Goal: Transaction & Acquisition: Purchase product/service

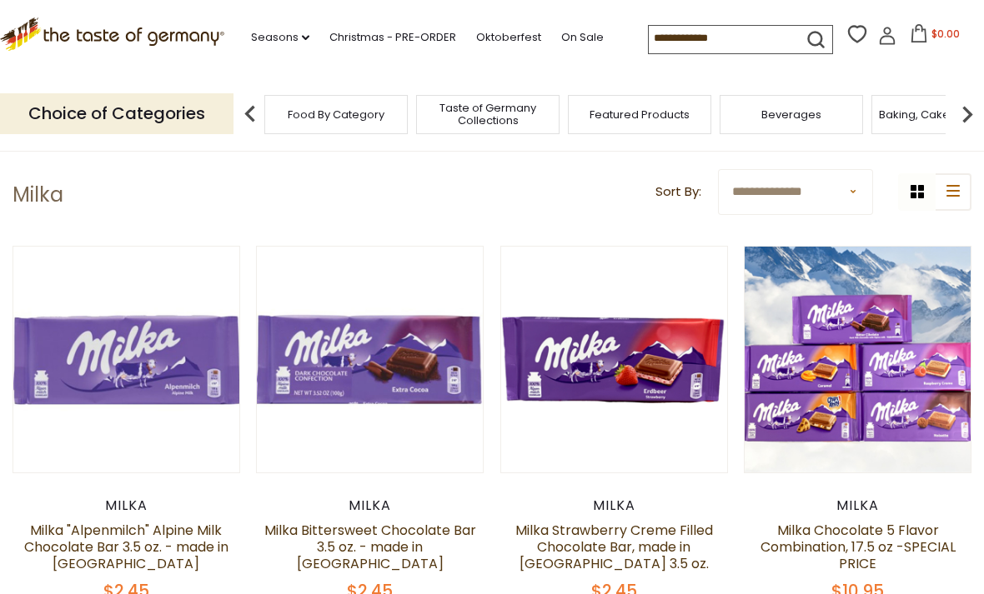
scroll to position [38, 0]
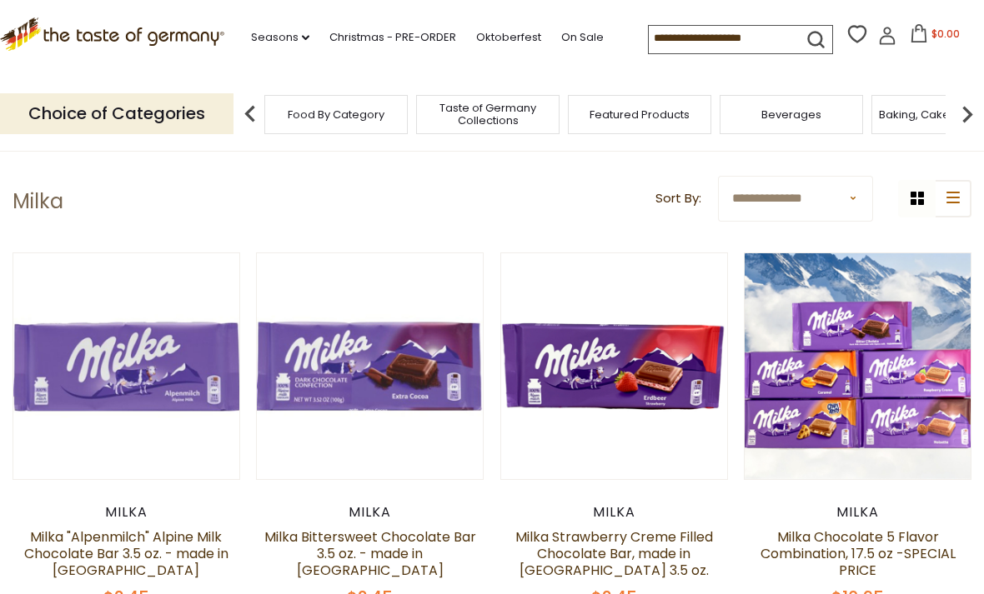
click at [122, 94] on button "Quick View" at bounding box center [126, 76] width 113 height 38
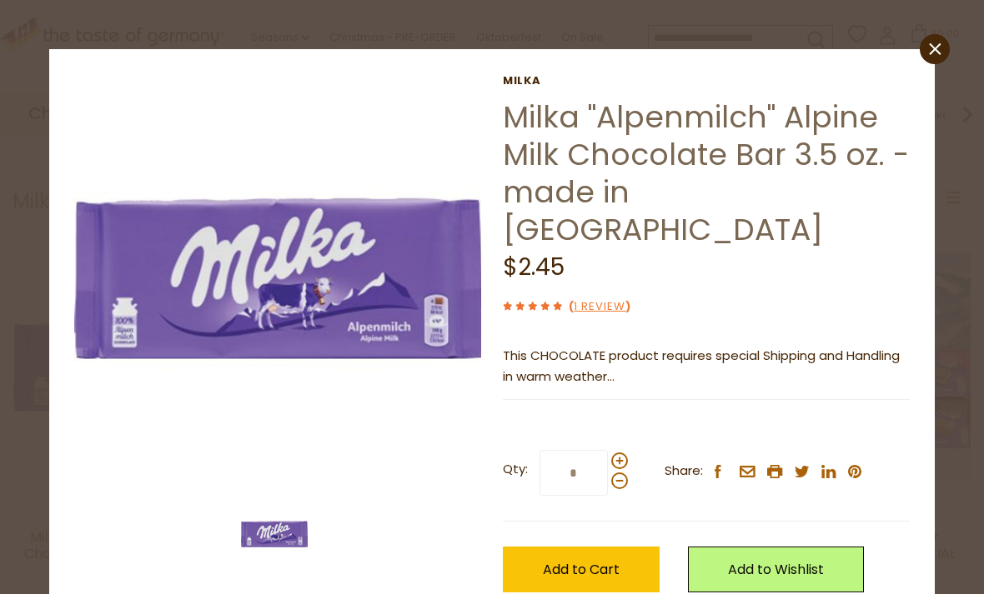
click at [598, 560] on span "Add to Cart" at bounding box center [581, 569] width 77 height 19
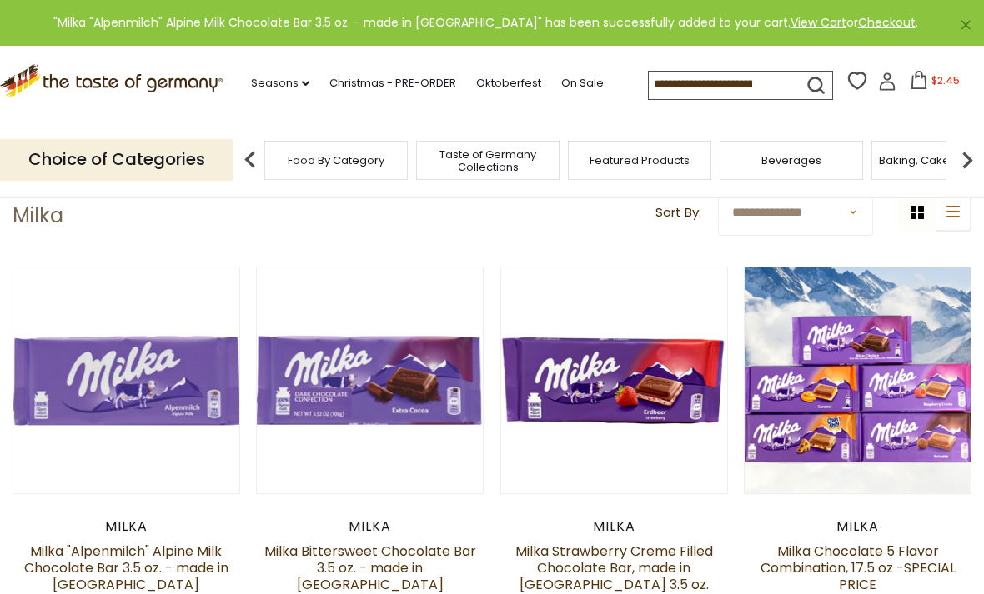
scroll to position [19, 0]
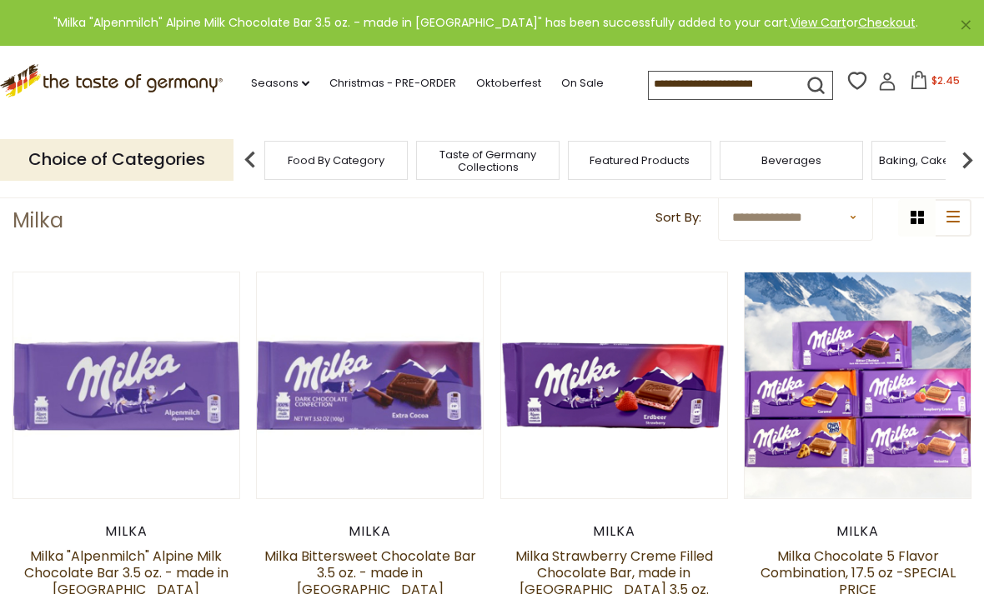
click at [396, 113] on button "Quick View" at bounding box center [369, 95] width 113 height 38
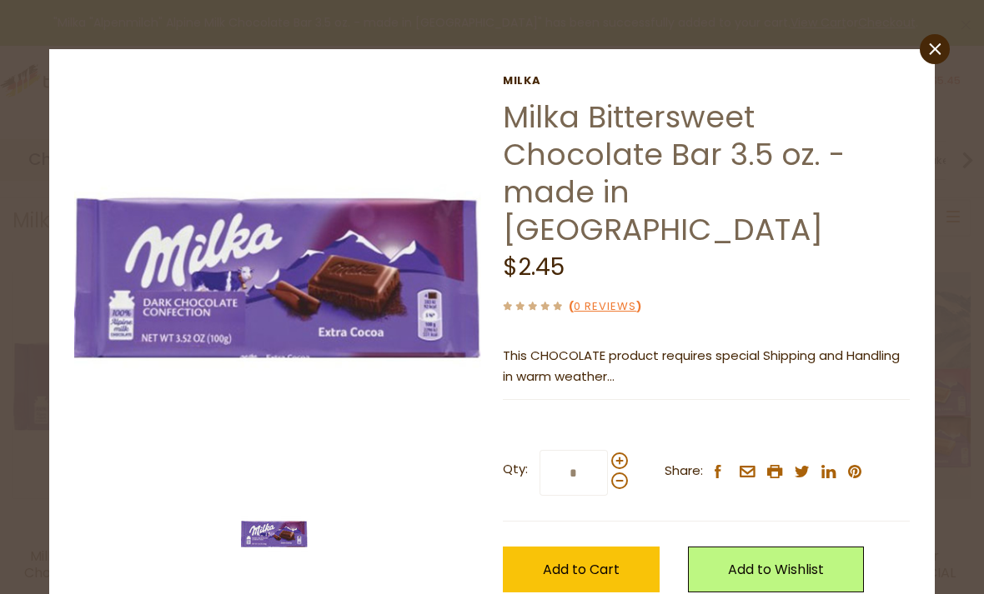
click at [583, 547] on button "Add to Cart" at bounding box center [581, 570] width 157 height 46
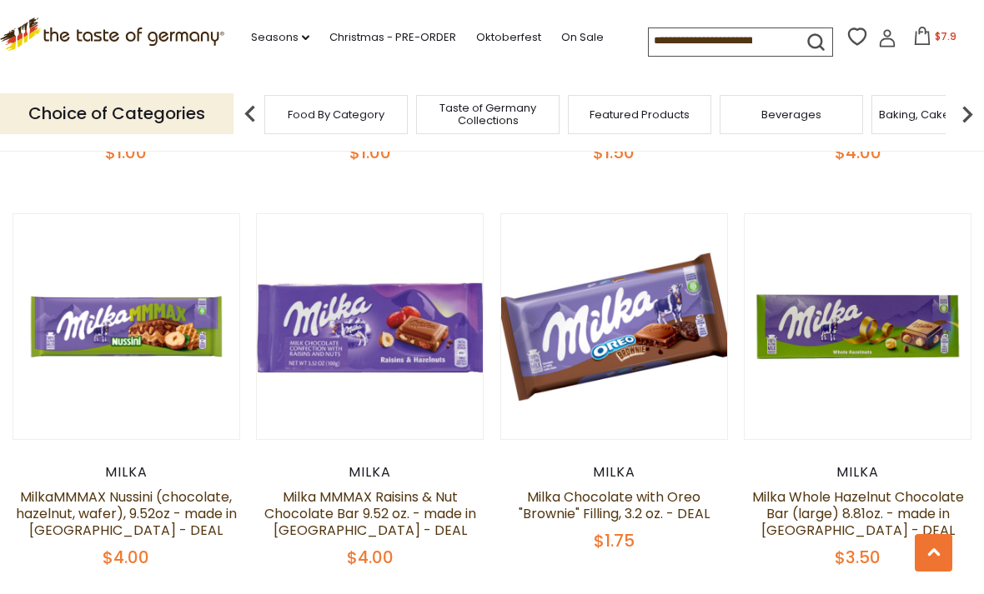
scroll to position [1700, 0]
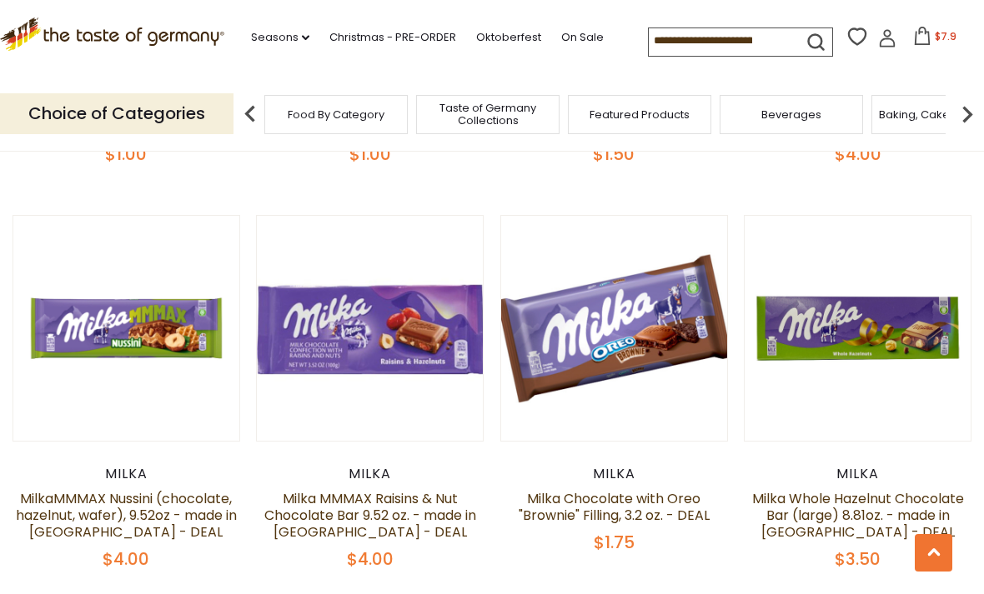
click at [613, 57] on button "Quick View" at bounding box center [614, 38] width 113 height 38
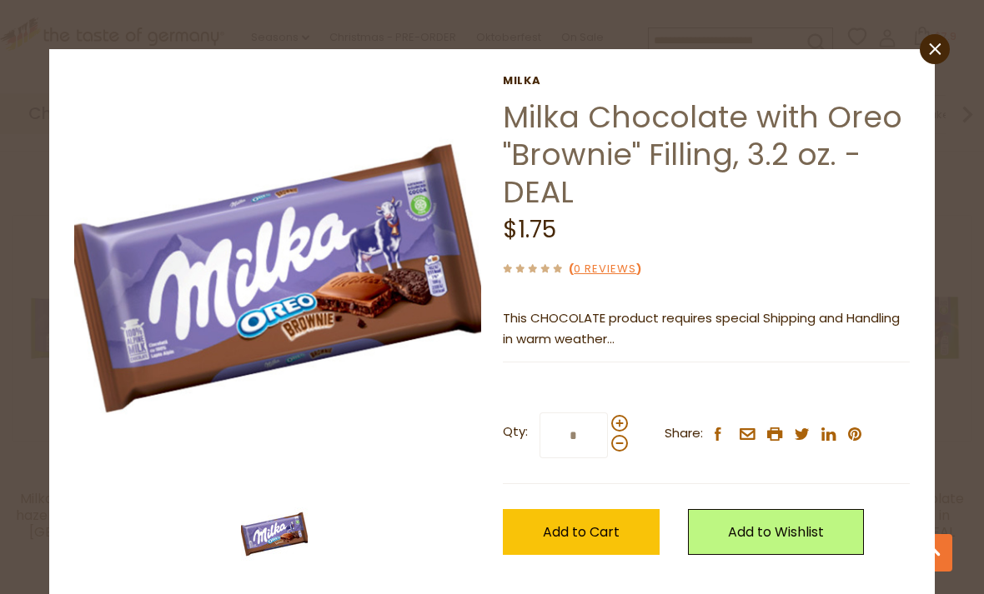
click at [593, 546] on button "Add to Cart" at bounding box center [581, 532] width 157 height 46
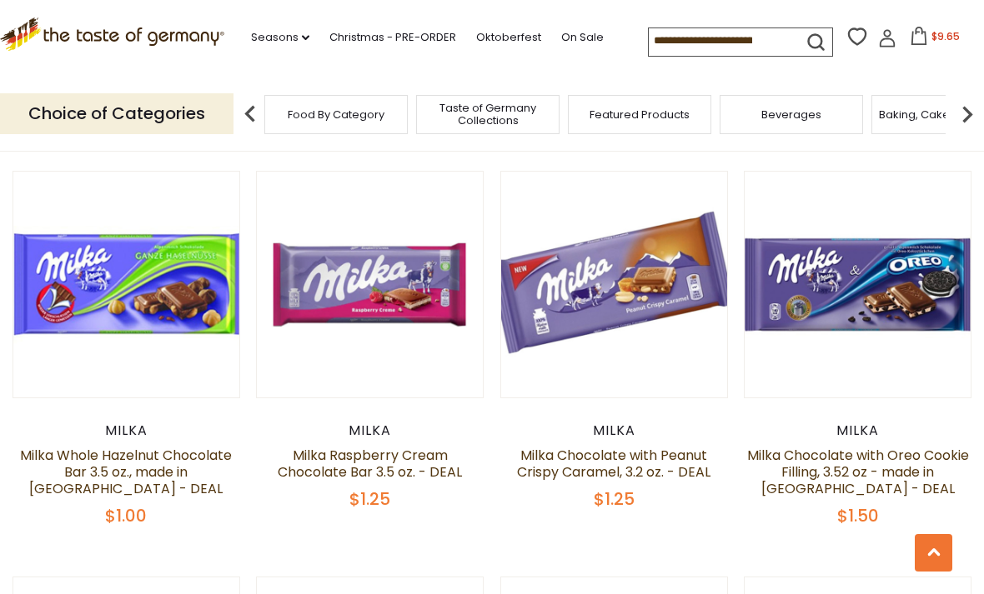
scroll to position [2150, 0]
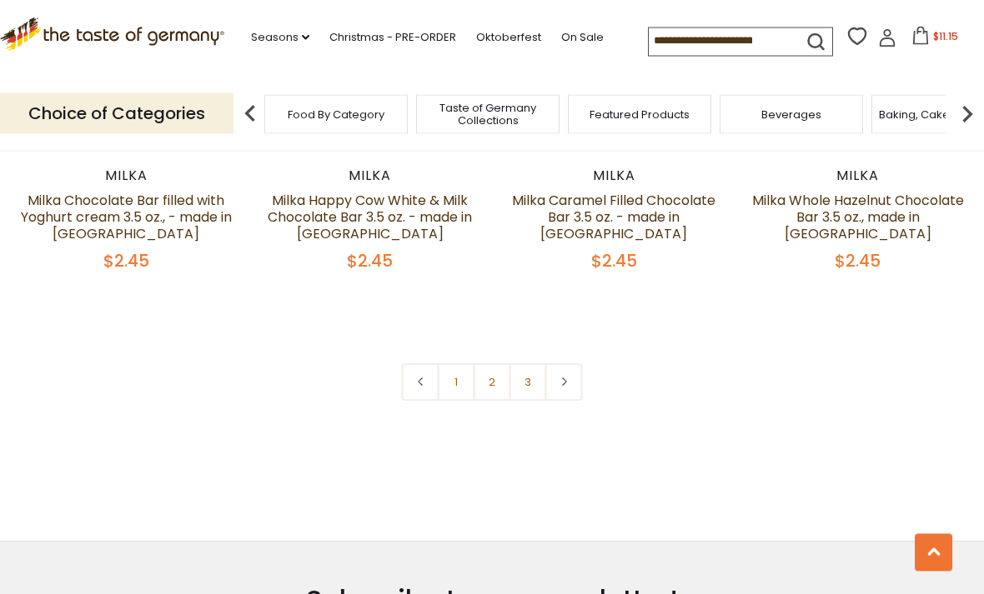
scroll to position [3629, 0]
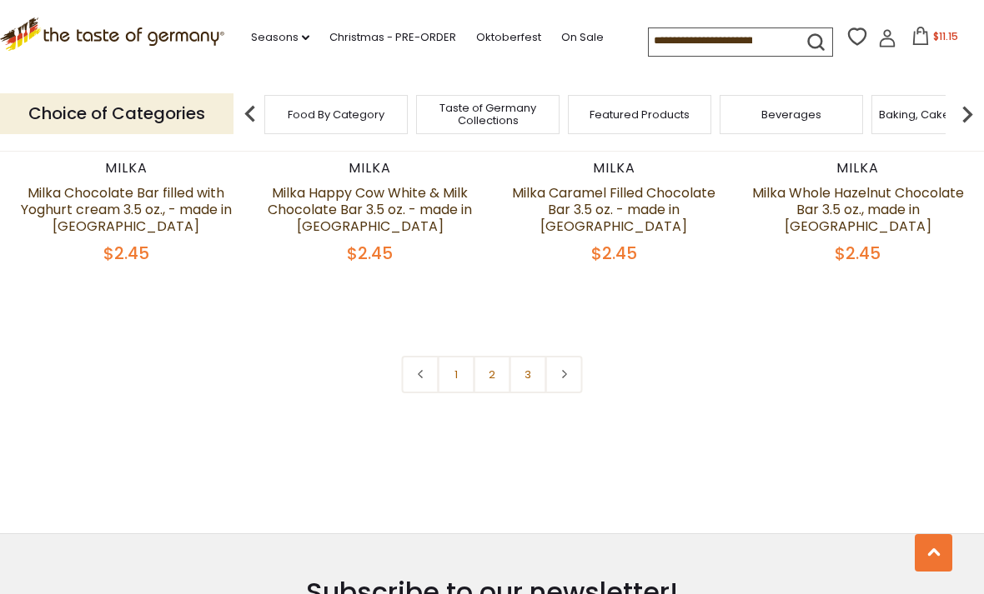
click at [564, 376] on link at bounding box center [564, 375] width 38 height 38
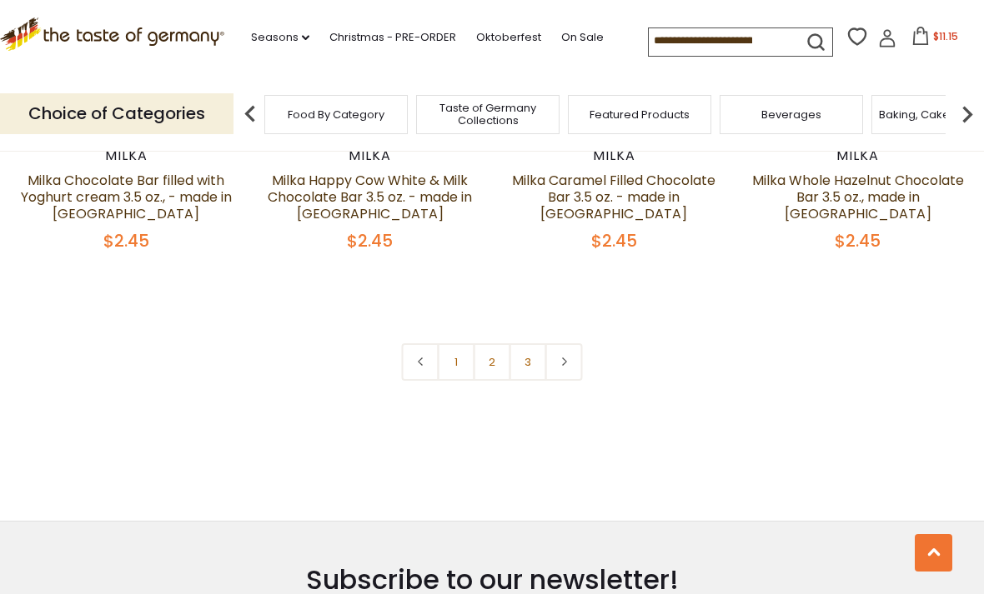
scroll to position [3634, 0]
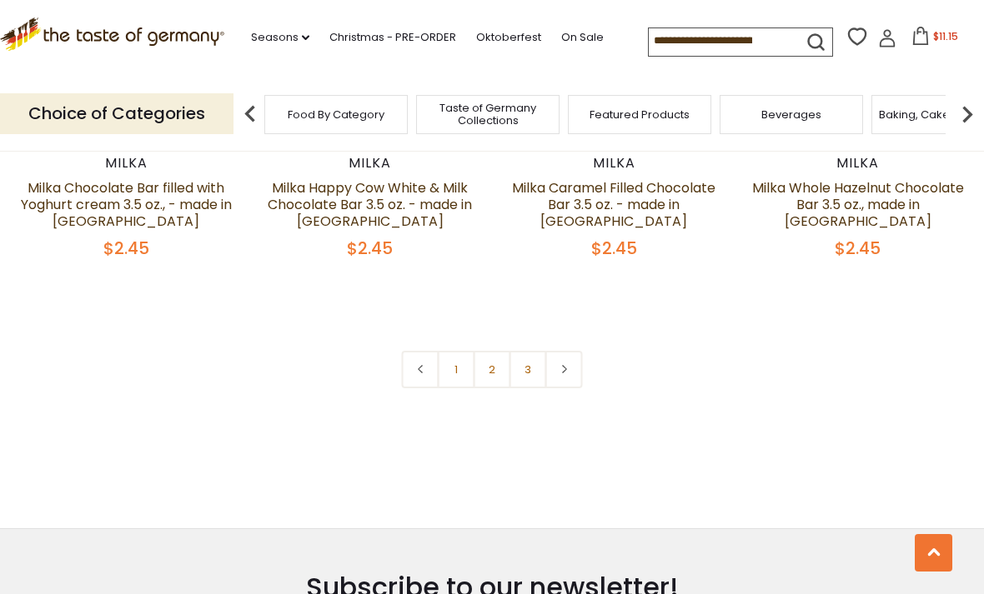
click at [497, 353] on link "2" at bounding box center [492, 370] width 38 height 38
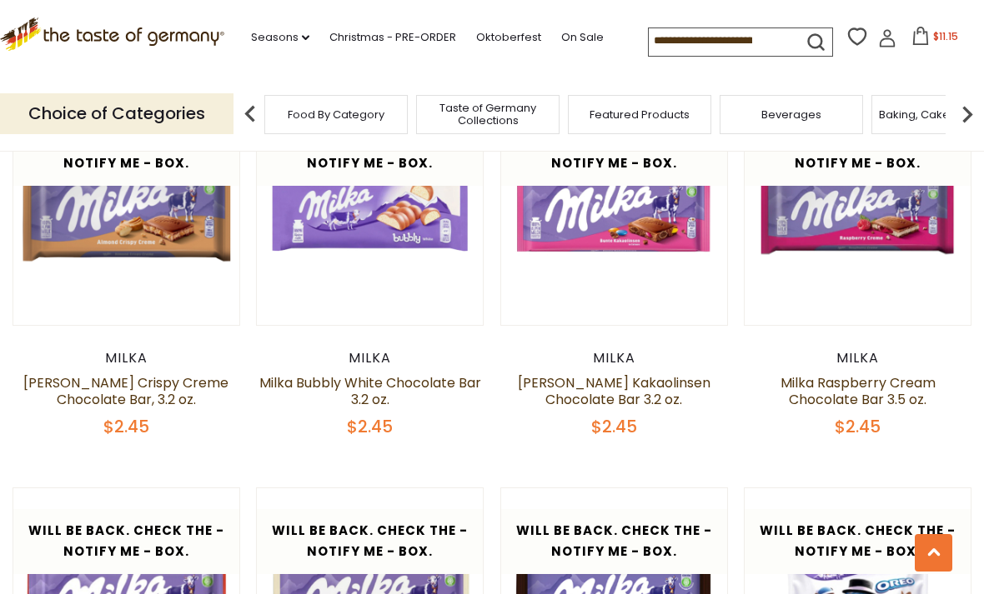
scroll to position [1781, 0]
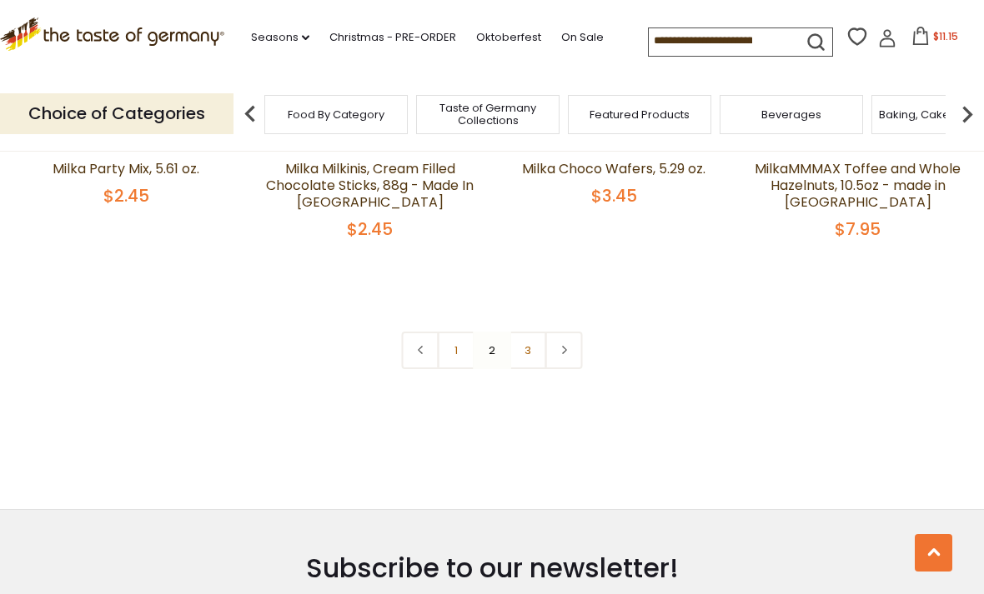
click at [524, 358] on link "3" at bounding box center [528, 351] width 38 height 38
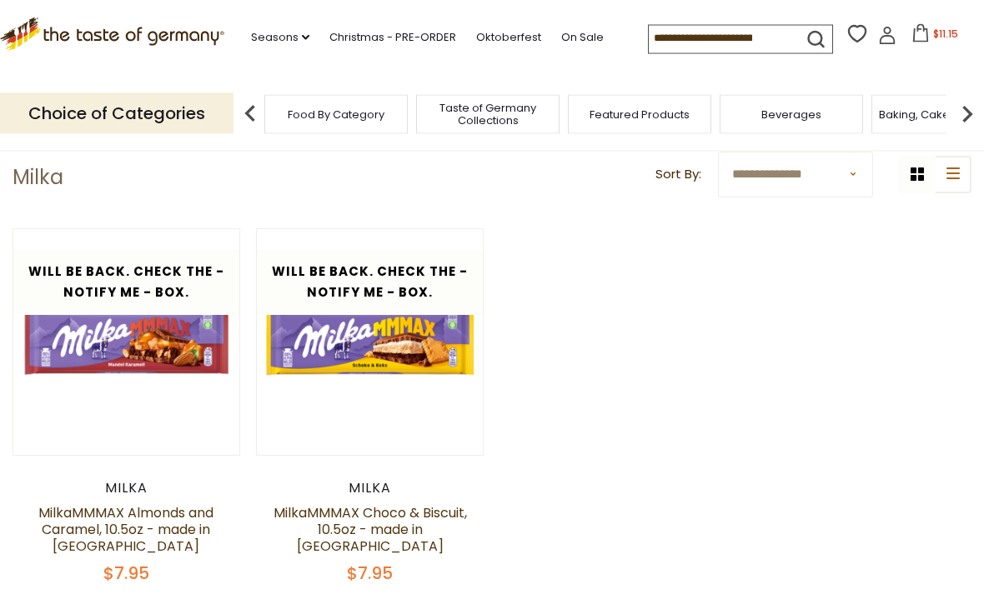
scroll to position [0, 0]
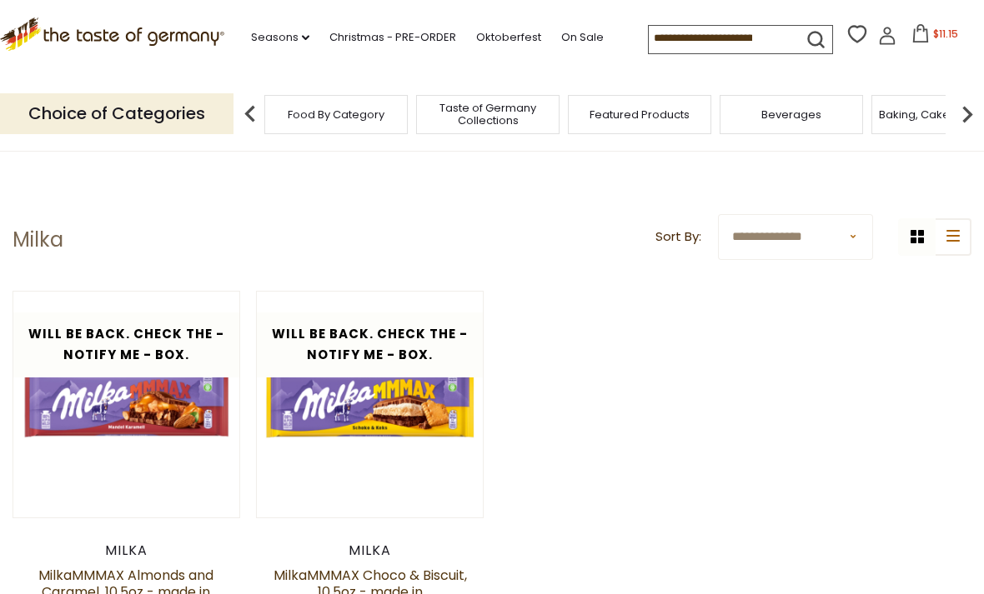
click at [308, 128] on div "Food By Category" at bounding box center [335, 114] width 143 height 39
click at [279, 117] on span "Taste of Germany Collections" at bounding box center [212, 114] width 133 height 25
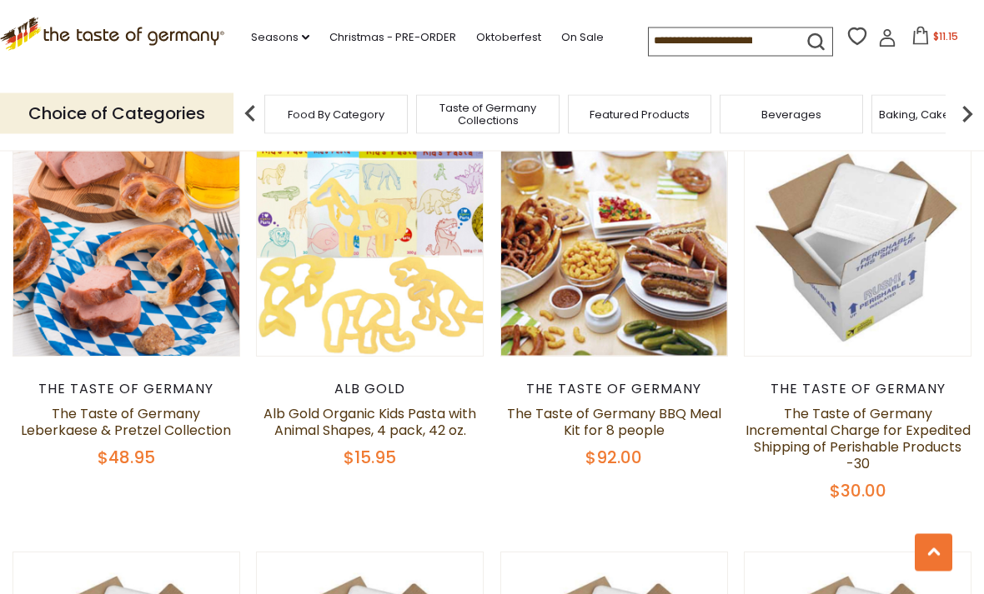
scroll to position [967, 0]
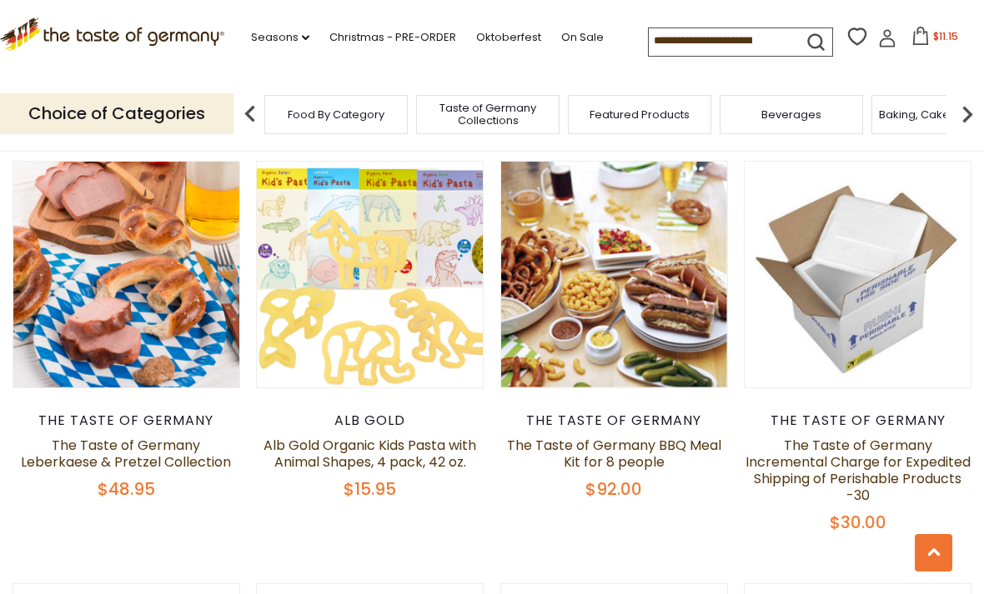
click at [421, 102] on span "Taste of Germany Collections" at bounding box center [487, 114] width 133 height 25
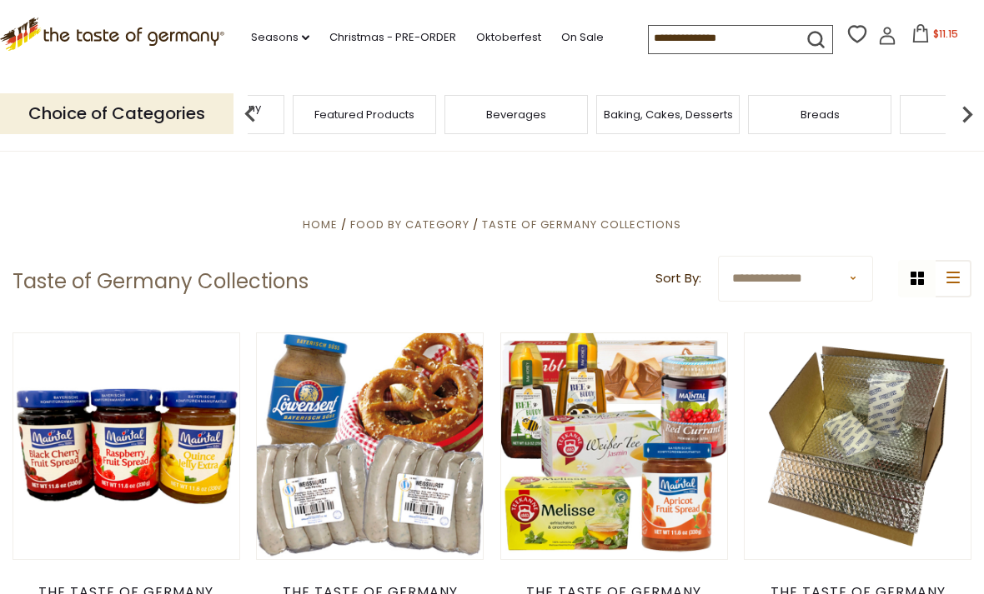
click at [114, 118] on p "Choice of Categories" at bounding box center [116, 113] width 233 height 41
click at [96, 110] on p "Choice of Categories" at bounding box center [116, 113] width 233 height 41
click at [971, 107] on img at bounding box center [966, 114] width 33 height 33
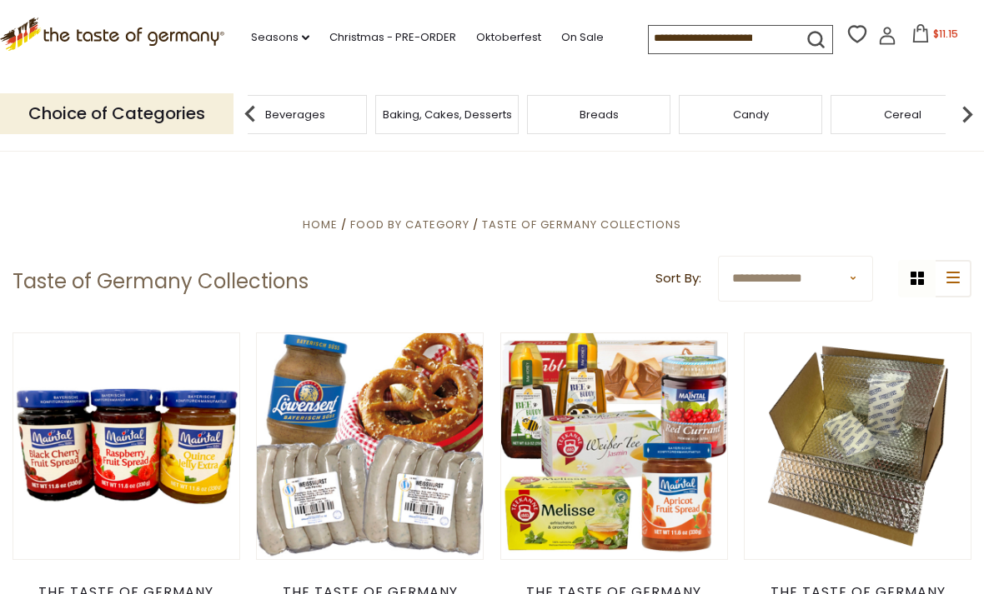
click at [963, 107] on img at bounding box center [966, 114] width 33 height 33
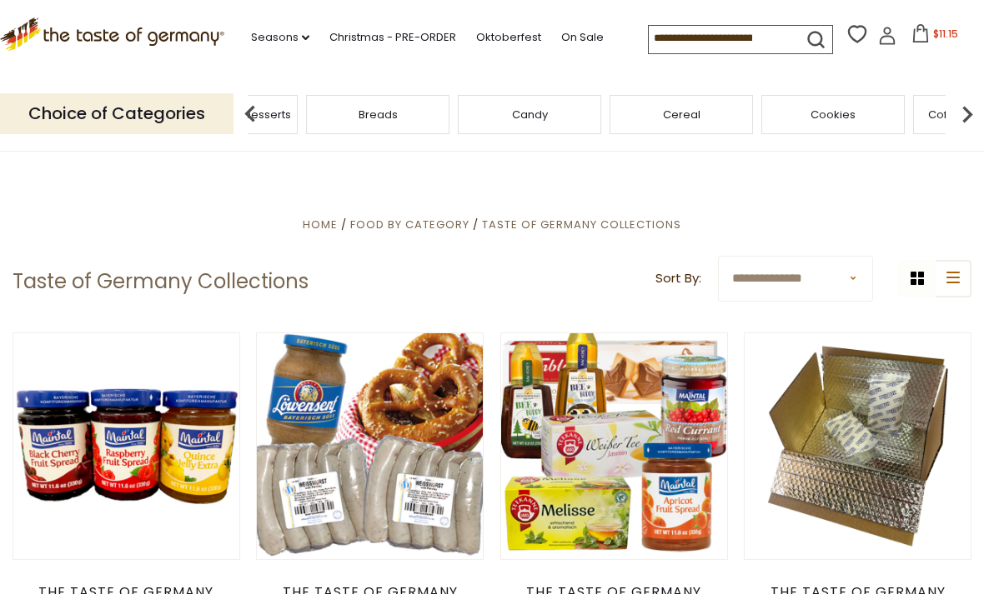
click at [961, 108] on img at bounding box center [966, 114] width 33 height 33
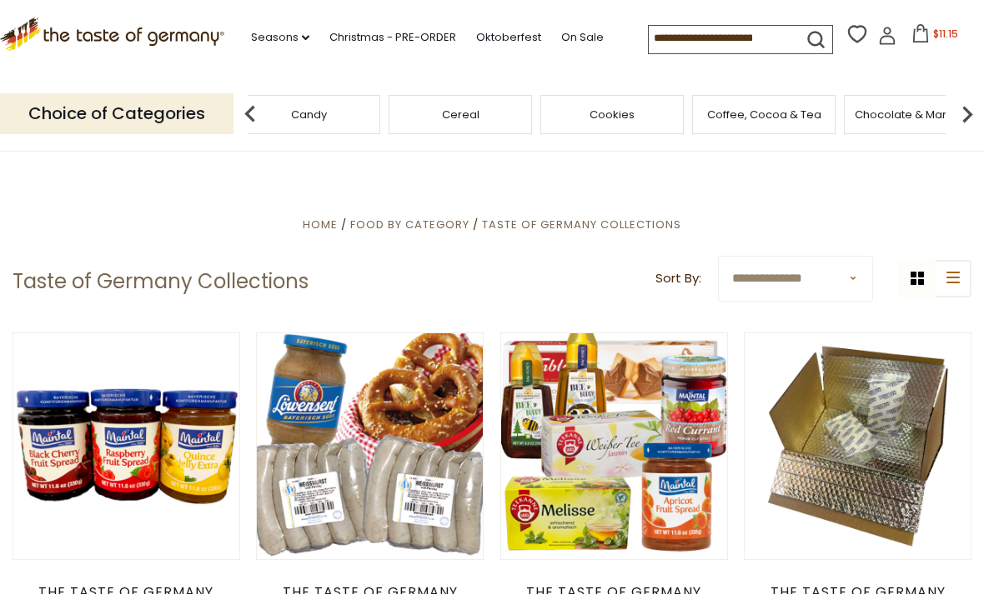
click at [958, 111] on img at bounding box center [966, 114] width 33 height 33
click at [969, 113] on img at bounding box center [966, 114] width 33 height 33
click at [553, 112] on div "Cheese & Dairy" at bounding box center [624, 114] width 143 height 39
click at [249, 108] on img at bounding box center [249, 114] width 33 height 33
click at [247, 101] on img at bounding box center [249, 114] width 33 height 33
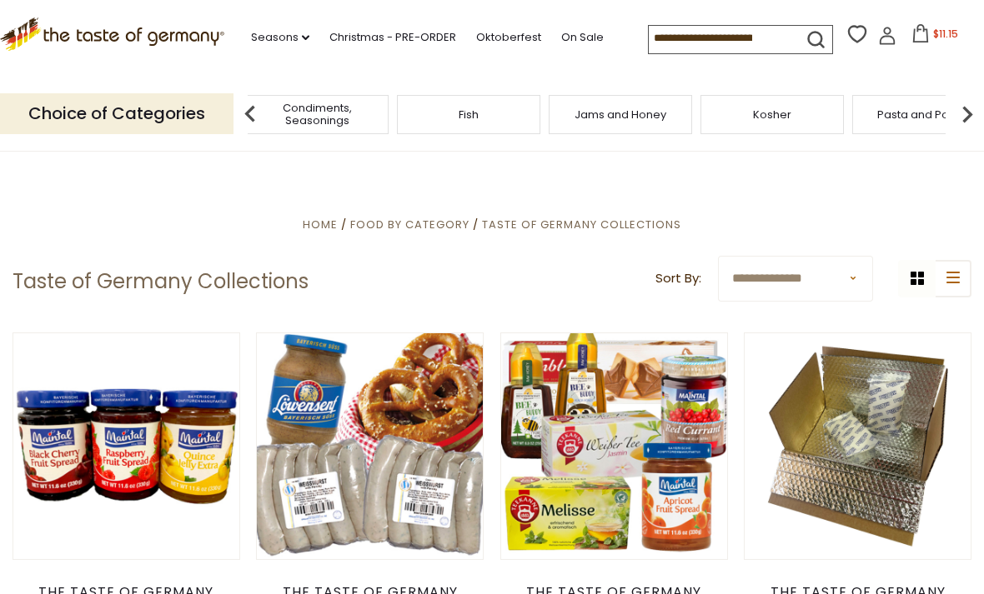
click at [248, 103] on img at bounding box center [249, 114] width 33 height 33
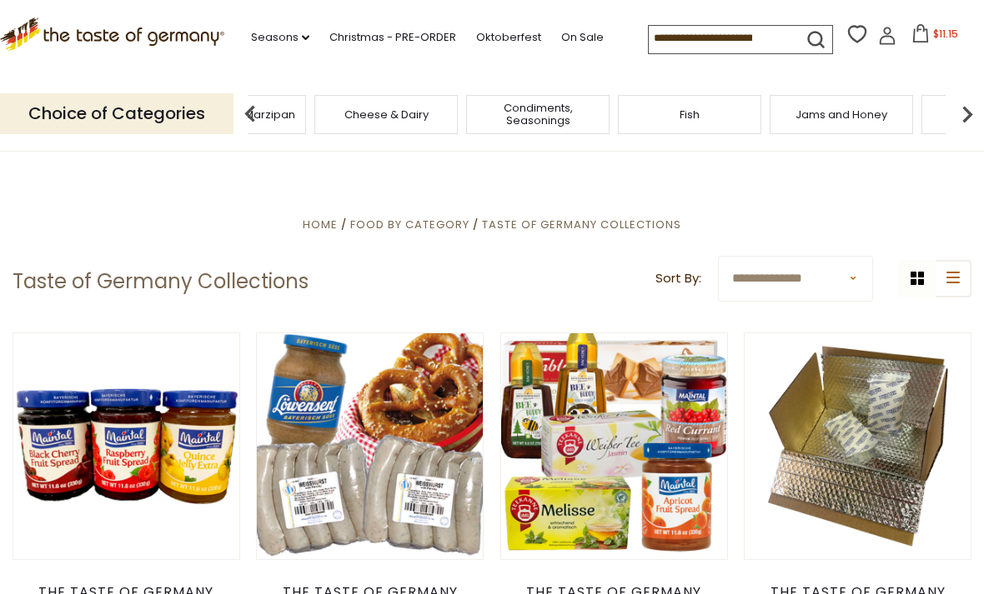
click at [249, 109] on img at bounding box center [249, 114] width 33 height 33
click at [268, 111] on span "Cheese & Dairy" at bounding box center [225, 114] width 84 height 13
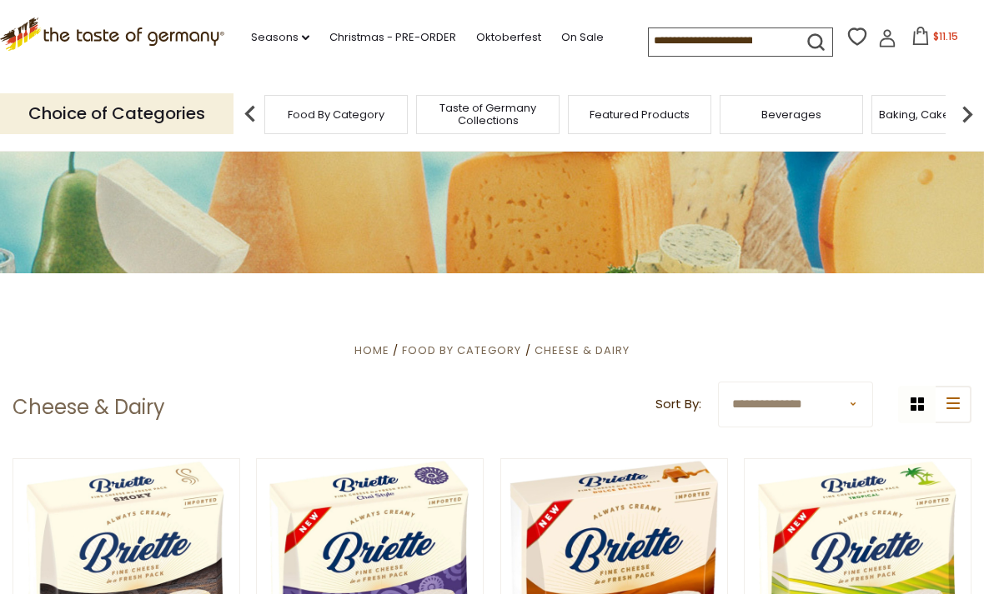
scroll to position [79, 0]
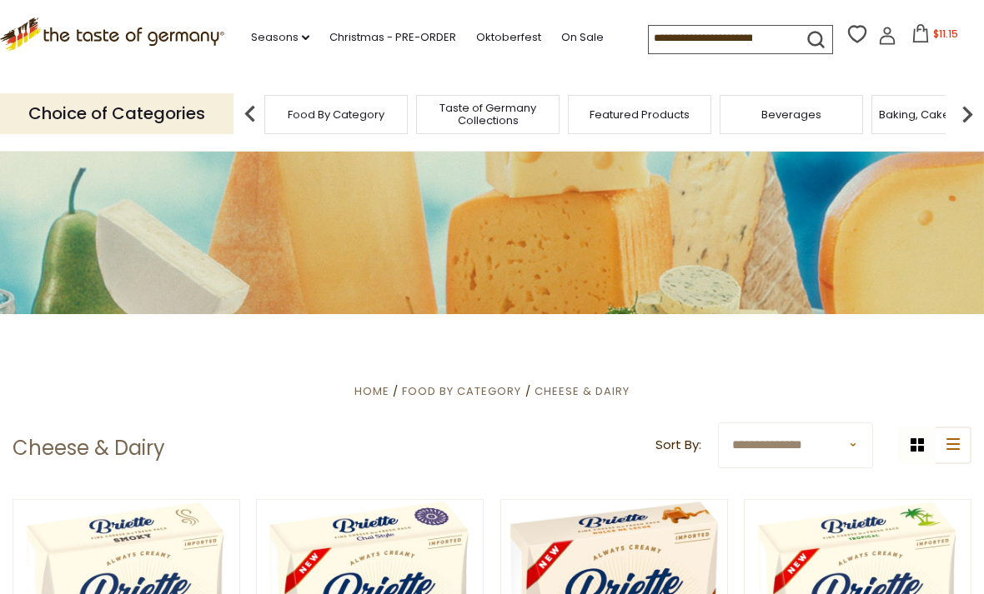
click at [969, 112] on img at bounding box center [966, 114] width 33 height 33
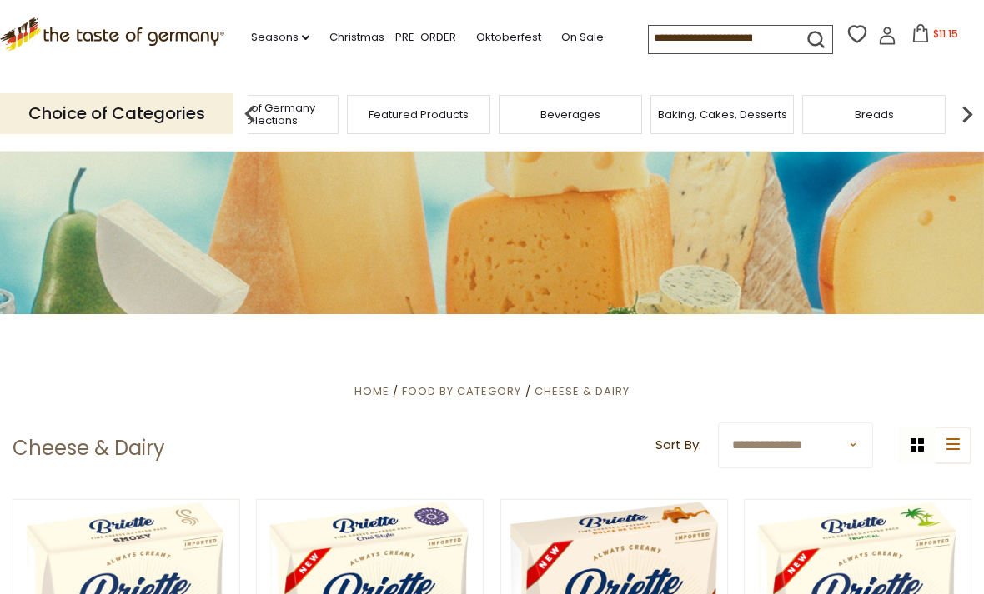
click at [962, 114] on img at bounding box center [966, 114] width 33 height 33
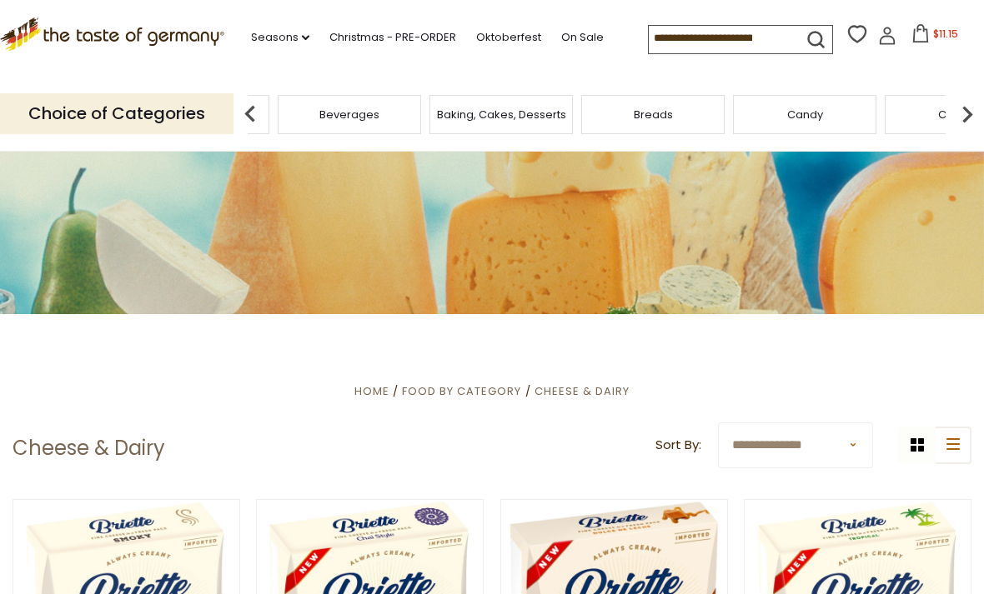
click at [973, 107] on img at bounding box center [966, 114] width 33 height 33
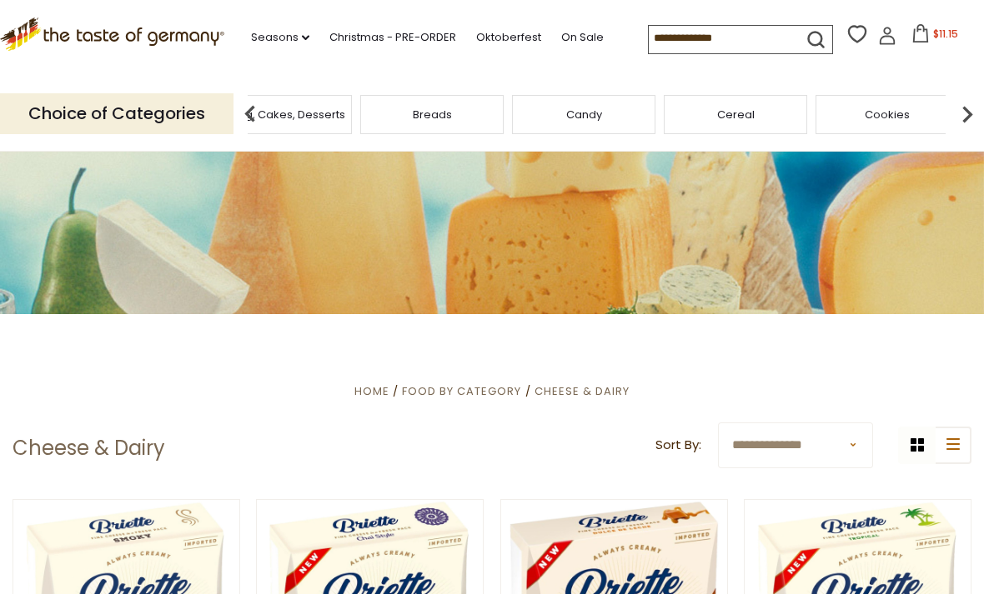
click at [970, 113] on img at bounding box center [966, 114] width 33 height 33
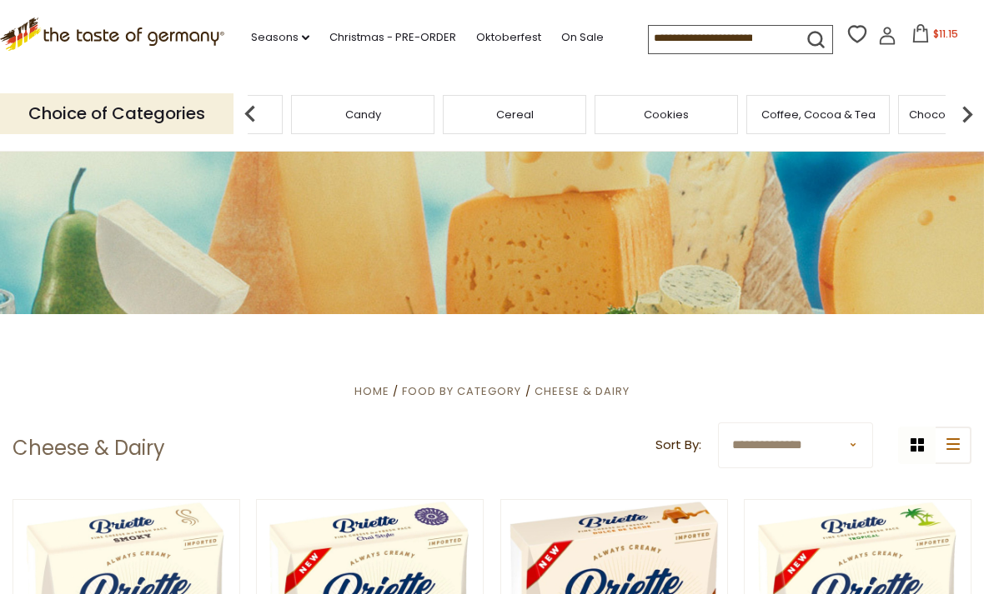
click at [966, 112] on img at bounding box center [966, 114] width 33 height 33
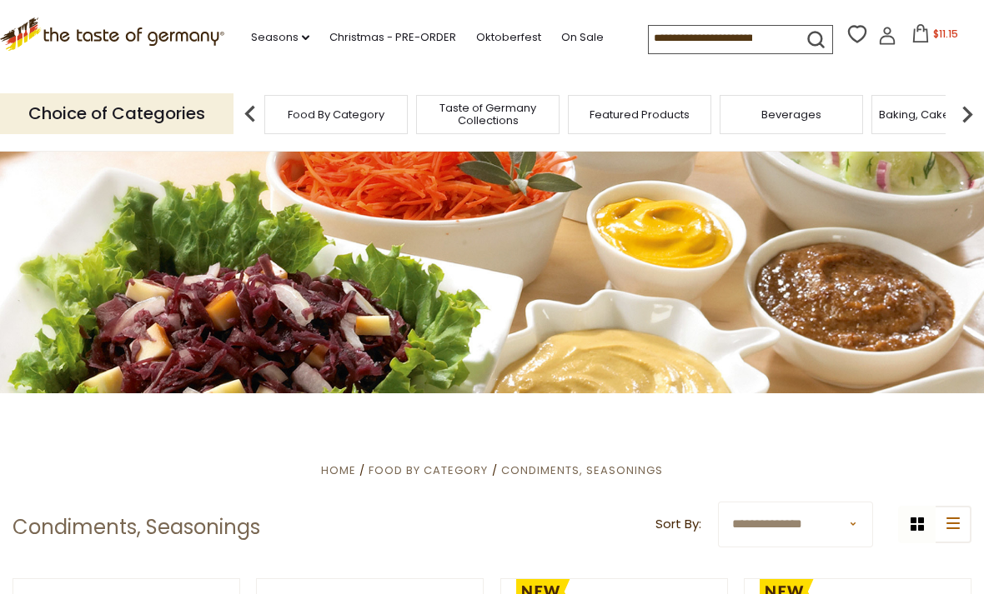
click at [969, 109] on img at bounding box center [966, 114] width 33 height 33
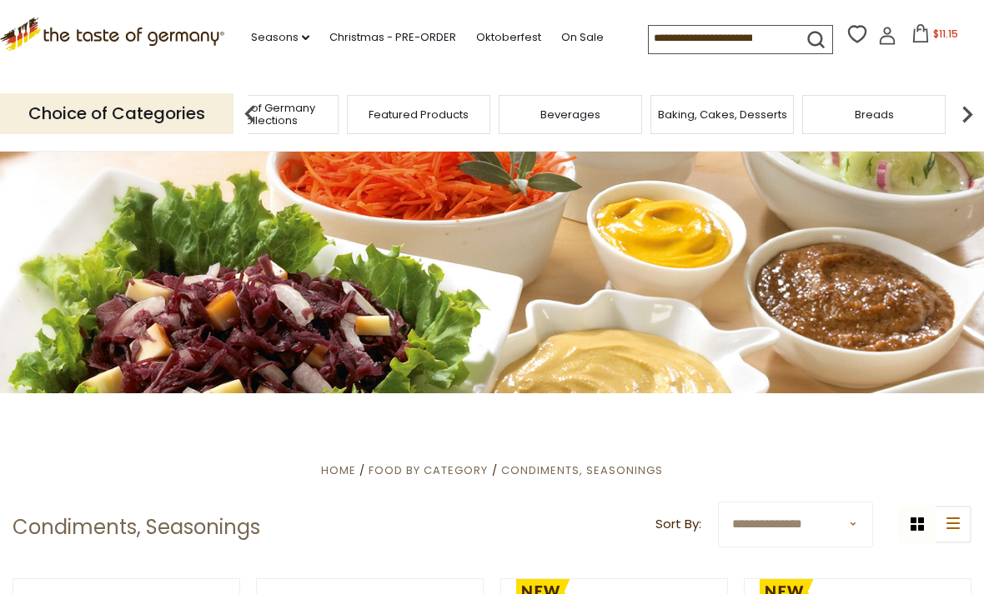
click at [973, 108] on img at bounding box center [966, 114] width 33 height 33
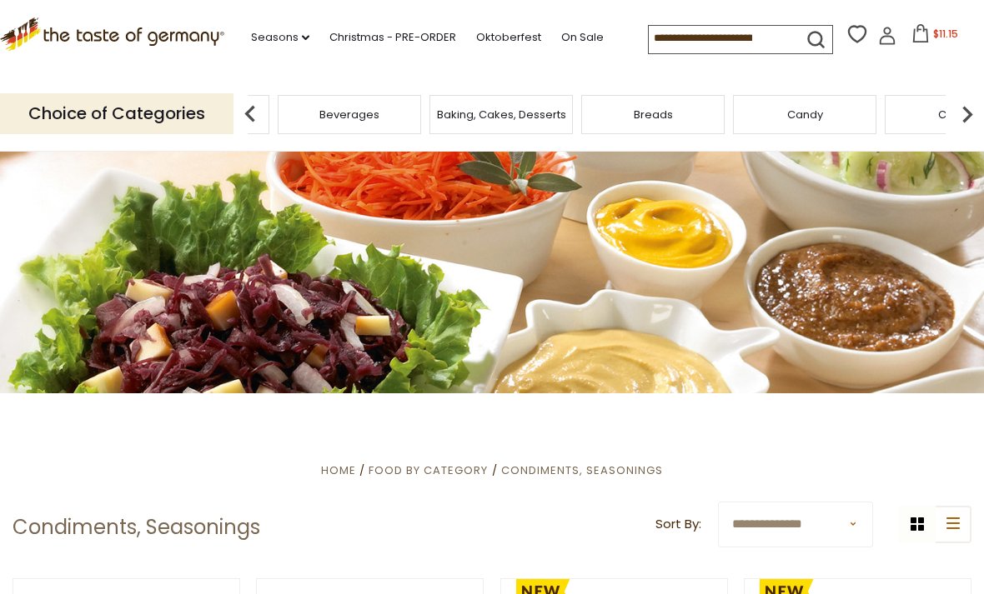
click at [963, 111] on img at bounding box center [966, 114] width 33 height 33
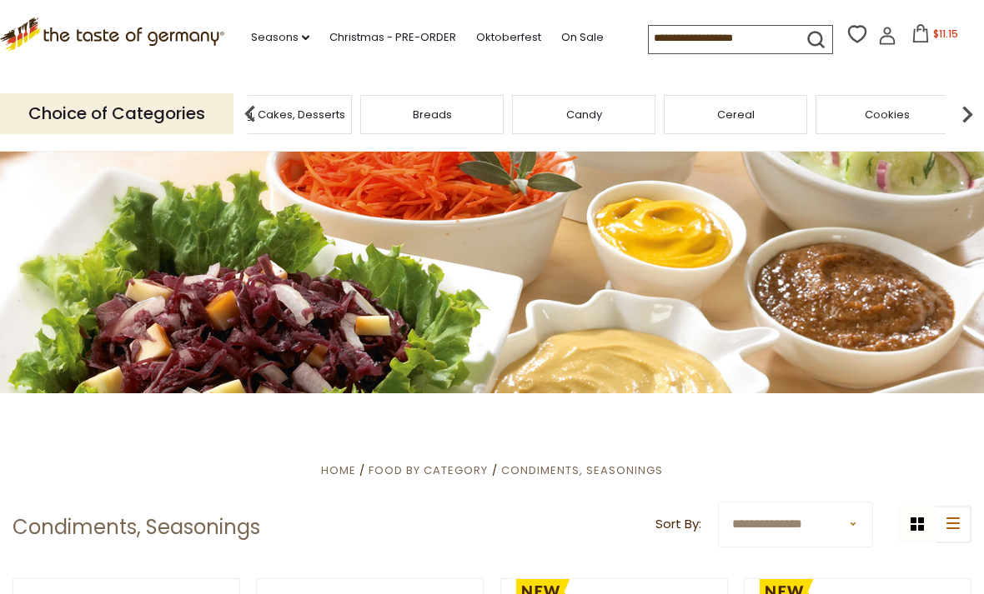
click at [964, 109] on img at bounding box center [966, 114] width 33 height 33
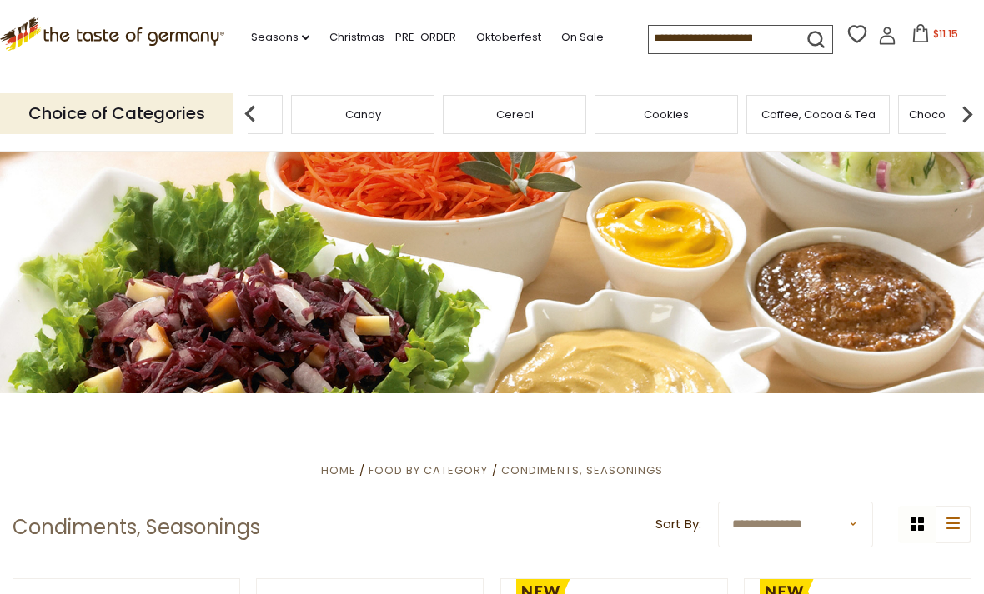
click at [965, 111] on img at bounding box center [966, 114] width 33 height 33
click at [974, 106] on img at bounding box center [966, 114] width 33 height 33
click at [638, 116] on span "Cheese & Dairy" at bounding box center [680, 114] width 84 height 13
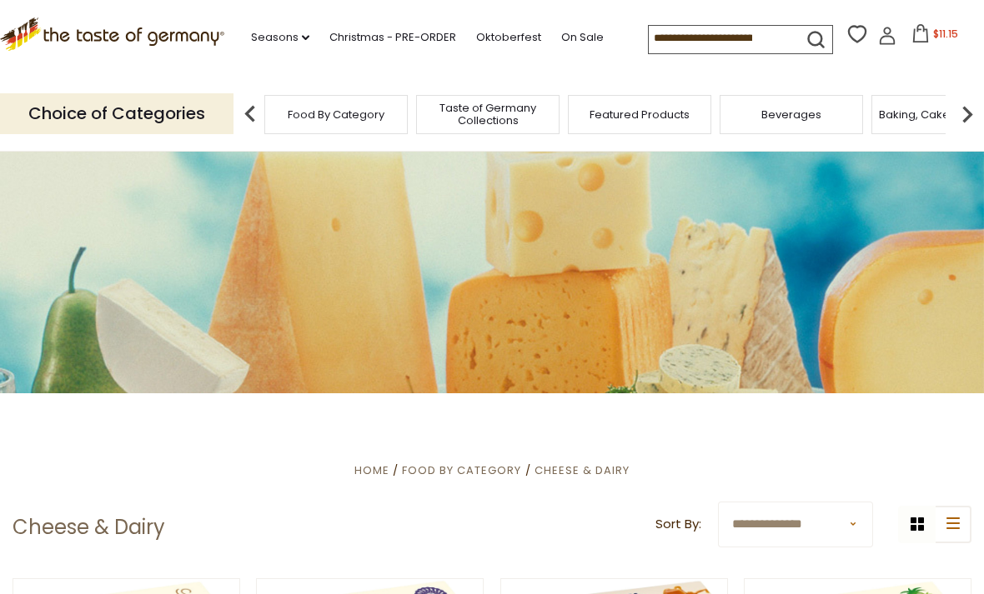
click at [971, 118] on img at bounding box center [966, 114] width 33 height 33
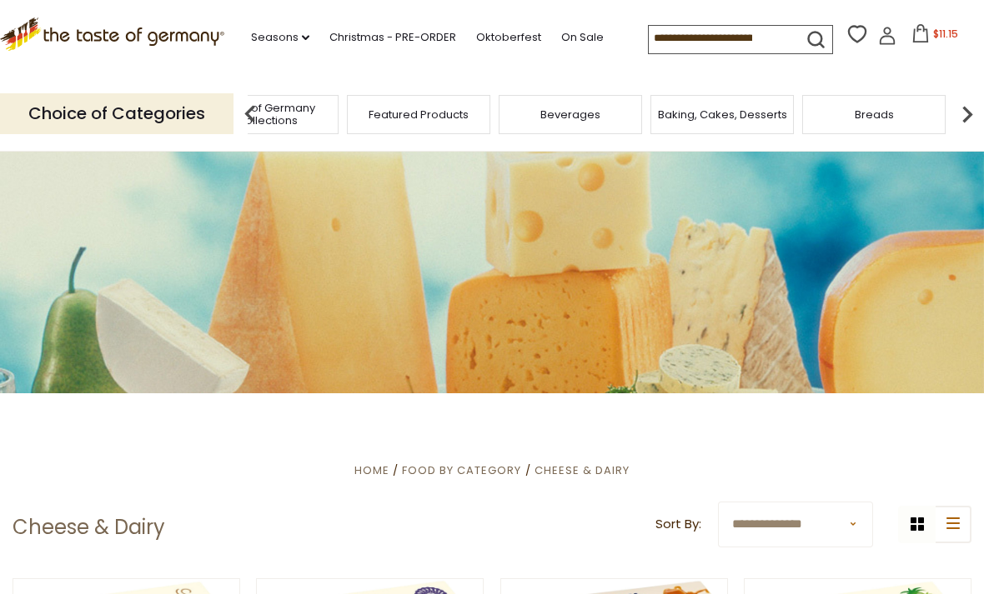
click at [960, 115] on img at bounding box center [966, 114] width 33 height 33
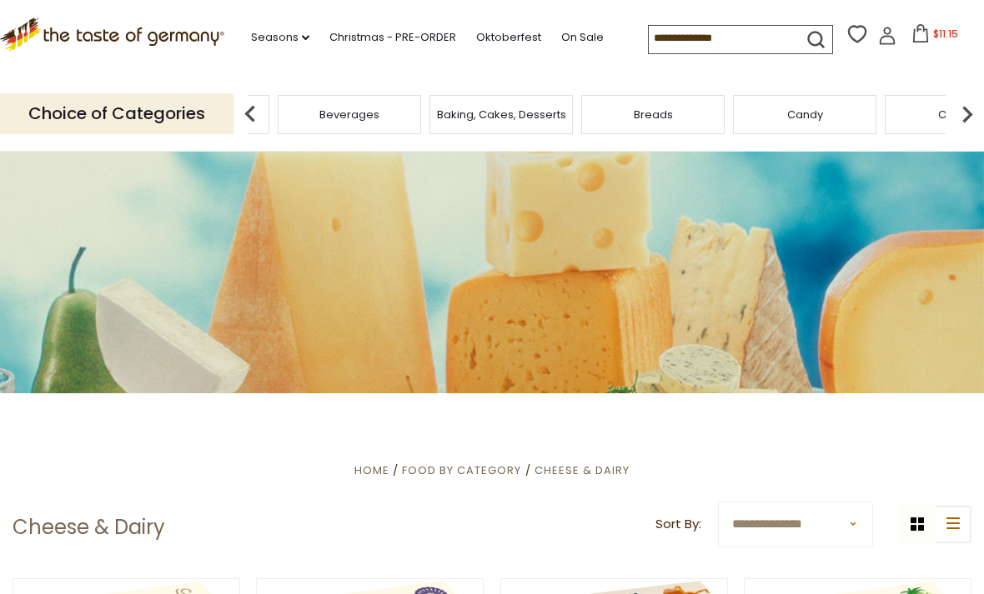
click at [963, 111] on img at bounding box center [966, 114] width 33 height 33
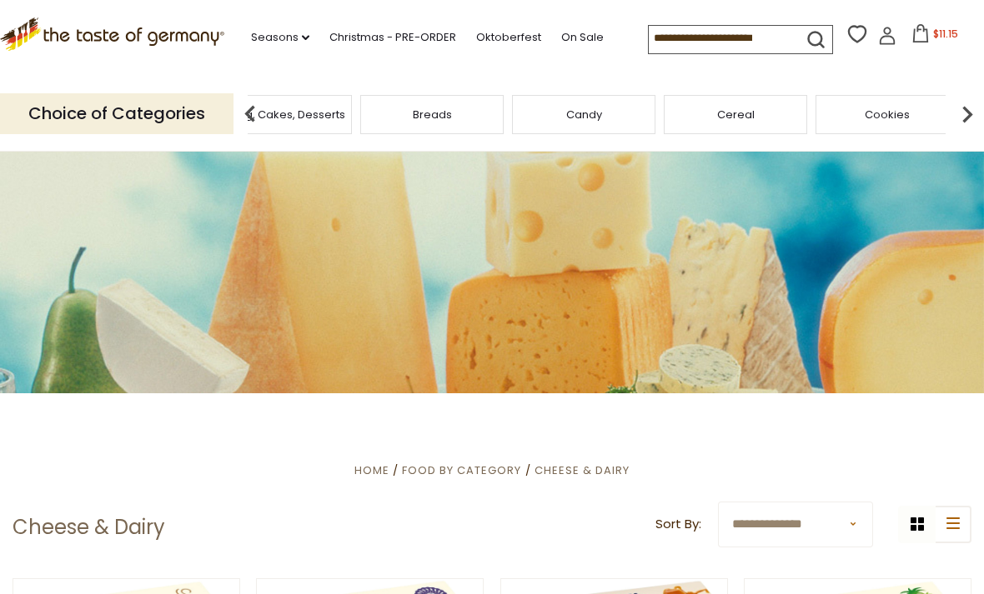
click at [964, 109] on img at bounding box center [966, 114] width 33 height 33
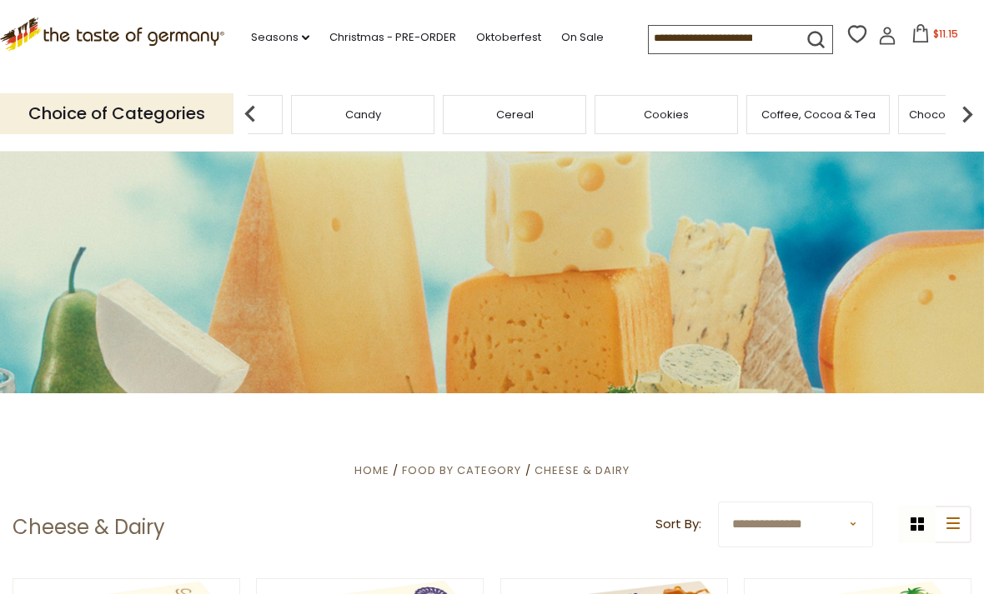
click at [967, 107] on img at bounding box center [966, 114] width 33 height 33
click at [253, 101] on img at bounding box center [249, 114] width 33 height 33
click at [280, 108] on span "Chocolate & Marzipan" at bounding box center [219, 114] width 122 height 13
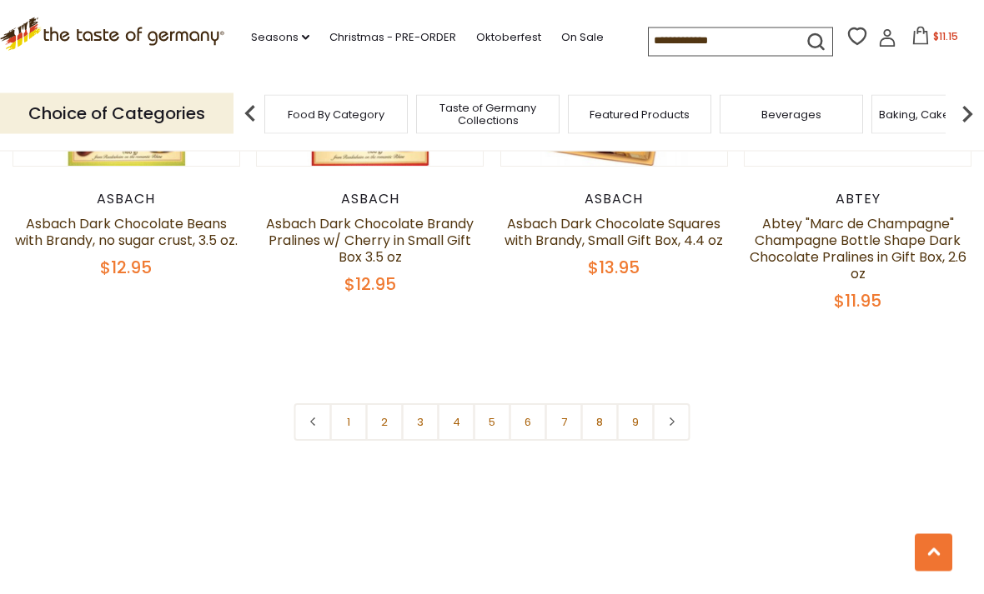
scroll to position [3903, 0]
click at [686, 403] on link at bounding box center [672, 422] width 38 height 38
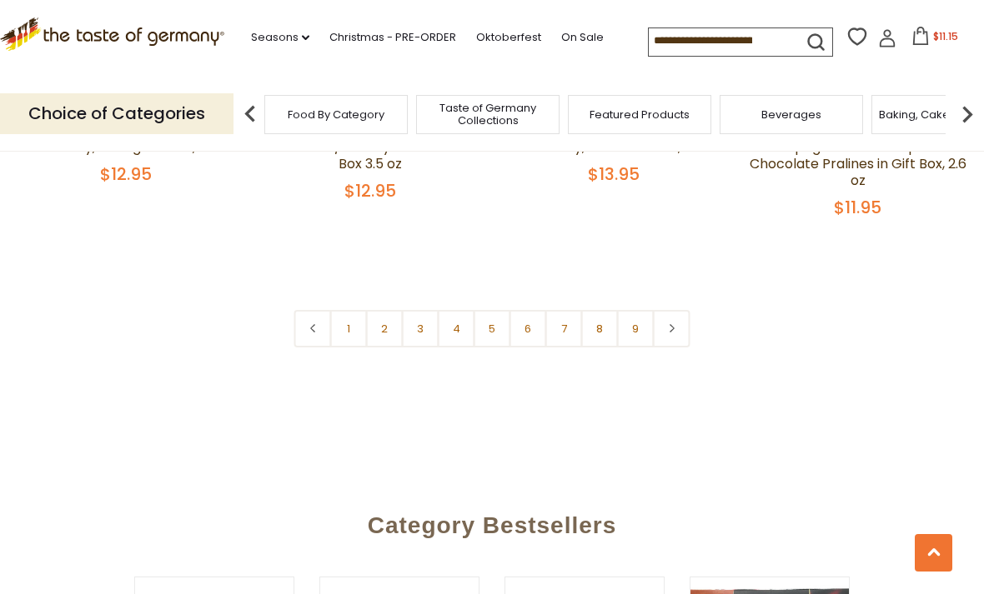
scroll to position [3979, 0]
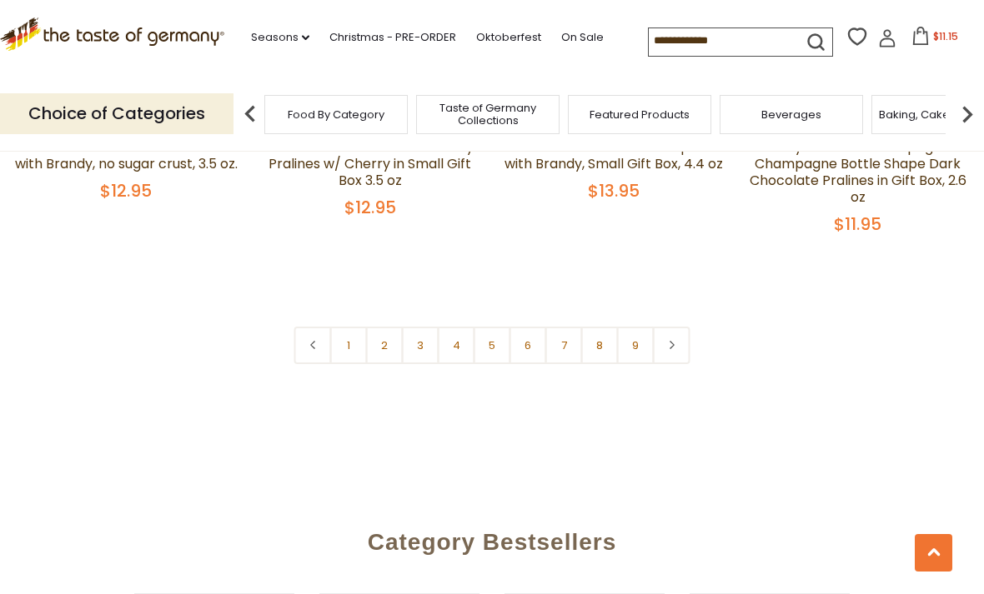
click at [387, 334] on link "2" at bounding box center [385, 346] width 38 height 38
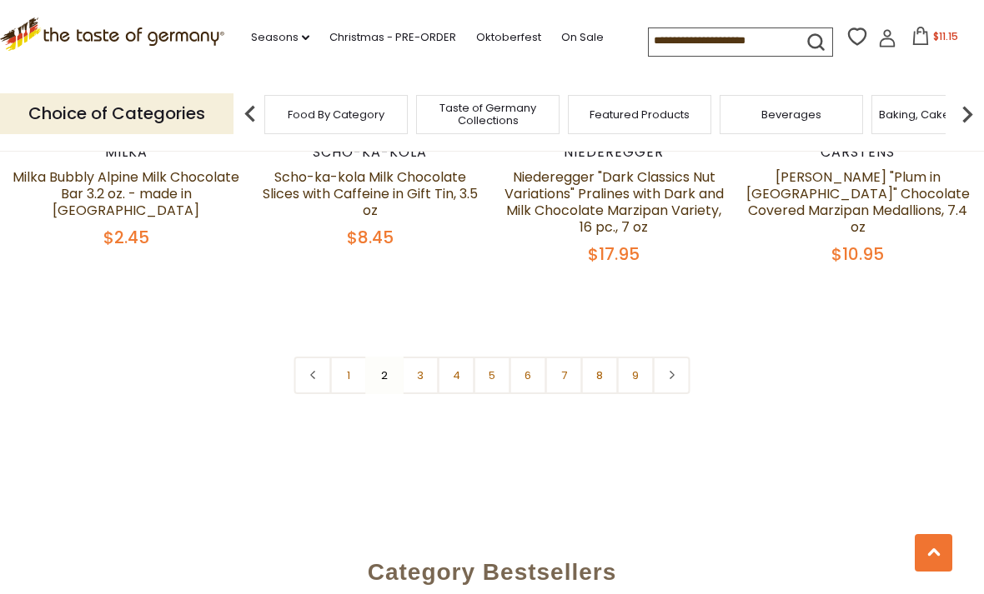
scroll to position [3986, 0]
click at [417, 358] on link "3" at bounding box center [421, 377] width 38 height 38
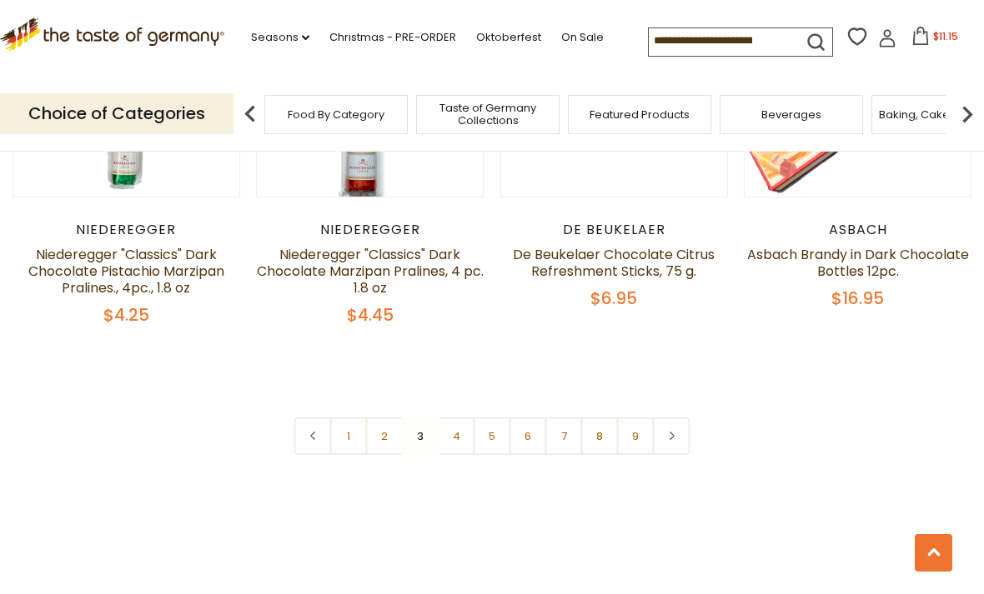
scroll to position [3892, 0]
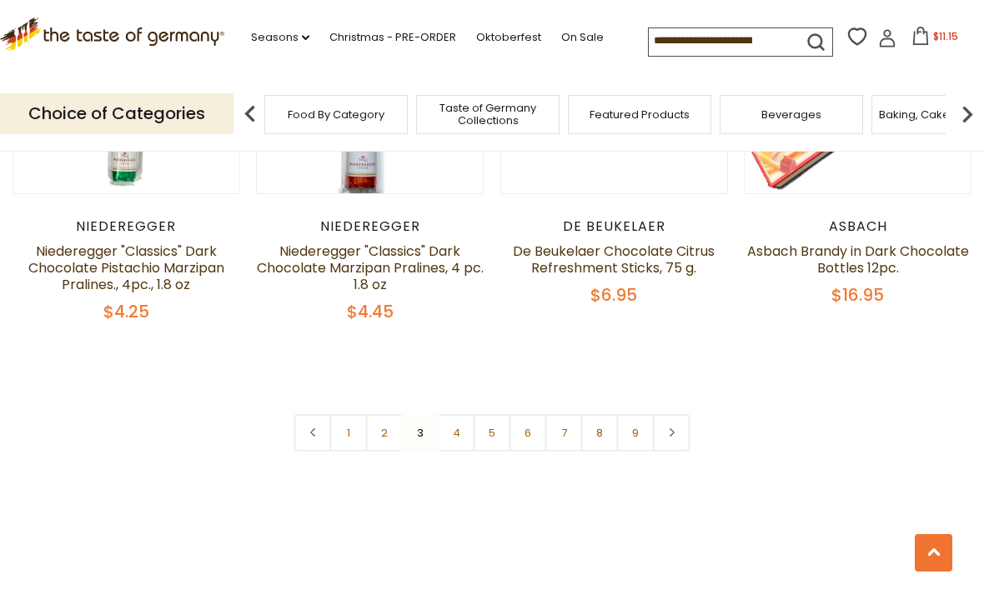
click at [805, 0] on div ".st0{fill:#EDD300;} .st1{fill:#D33E21;} .st0{fill:#EDD300;} .st1{fill:#D33E21;}…" at bounding box center [492, 38] width 984 height 77
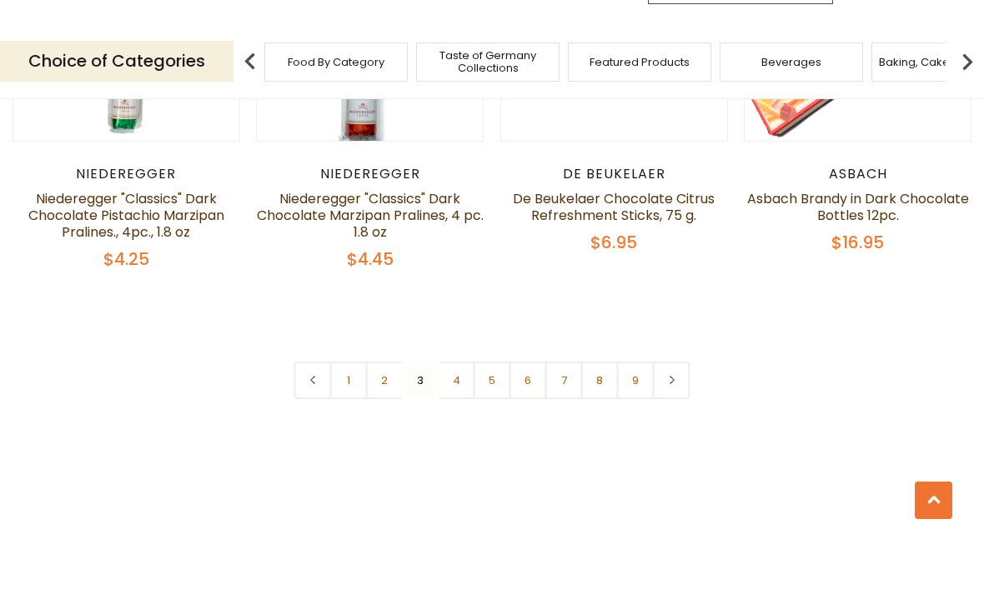
scroll to position [3945, 0]
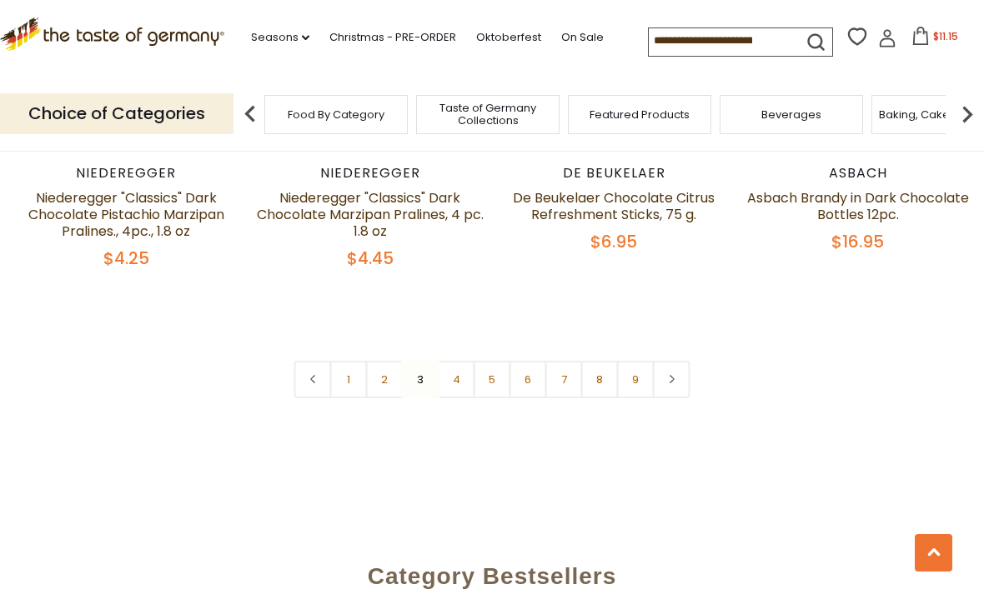
scroll to position [3956, 0]
